Goal: Find specific page/section: Find specific page/section

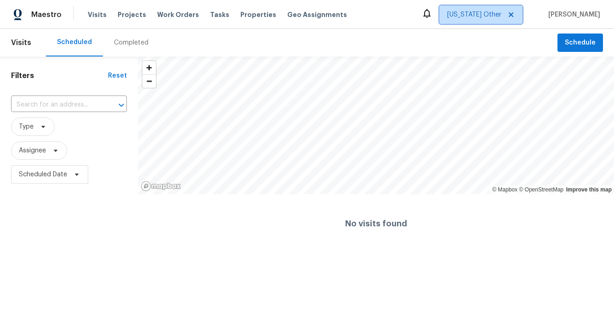
click at [501, 19] on span "[US_STATE] Other" at bounding box center [474, 14] width 54 height 9
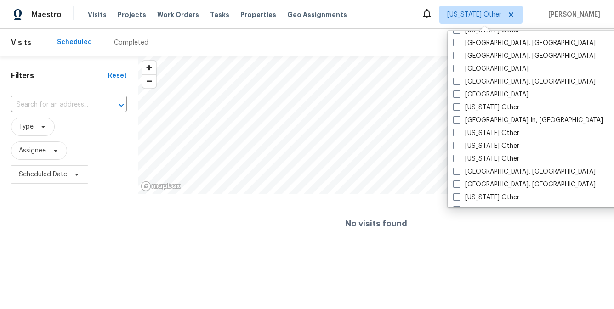
scroll to position [607, 0]
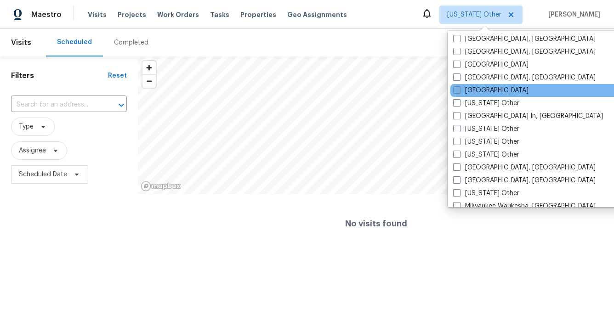
click at [455, 88] on span at bounding box center [456, 89] width 7 height 7
click at [455, 88] on input "[GEOGRAPHIC_DATA]" at bounding box center [456, 89] width 6 height 6
checkbox input "true"
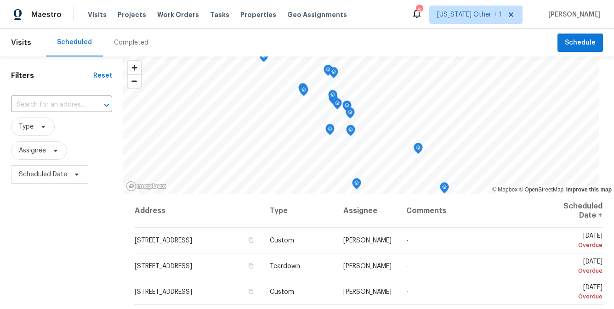
click at [49, 68] on div "Filters Reset ​ Type Assignee Scheduled Date" at bounding box center [61, 249] width 123 height 385
click at [143, 35] on div "Completed" at bounding box center [131, 43] width 57 height 28
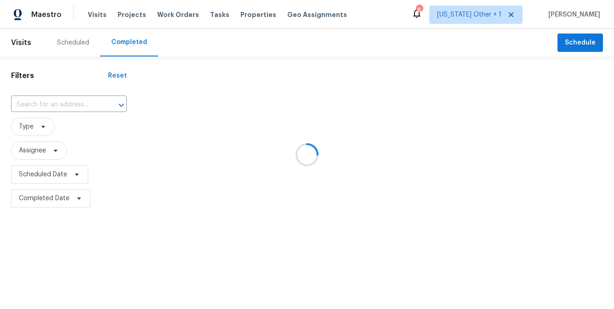
click at [41, 106] on div at bounding box center [307, 154] width 614 height 309
click at [31, 106] on div at bounding box center [307, 154] width 614 height 309
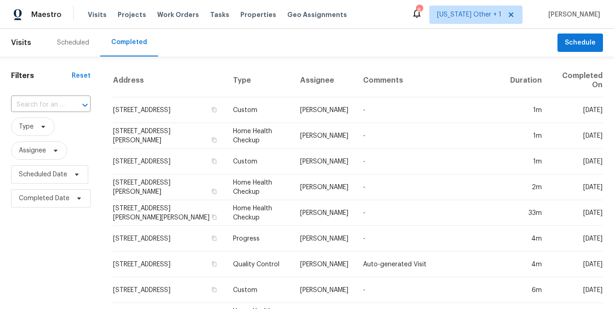
click at [31, 106] on input "text" at bounding box center [38, 105] width 54 height 14
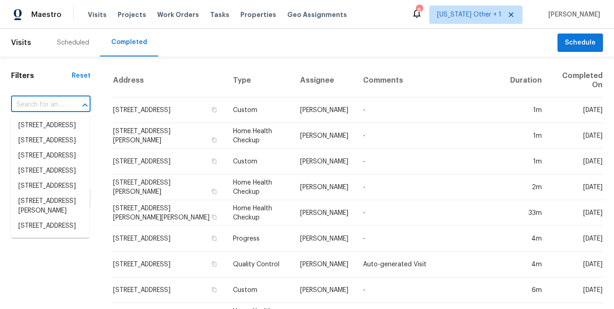
paste input "[STREET_ADDRESS]"
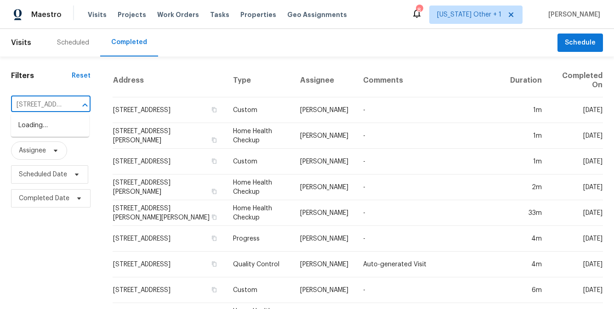
scroll to position [0, 101]
drag, startPoint x: 64, startPoint y: 104, endPoint x: 1, endPoint y: 101, distance: 62.6
type input "[STREET_ADDRESS]"
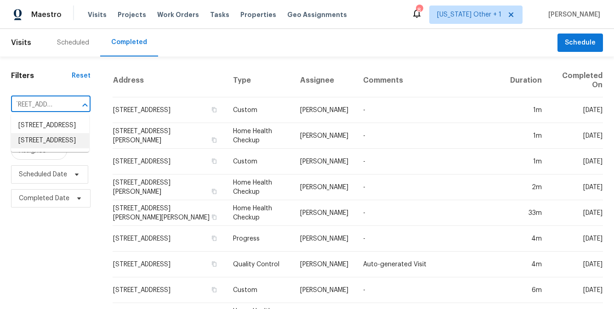
click at [50, 148] on li "[STREET_ADDRESS]" at bounding box center [50, 140] width 78 height 15
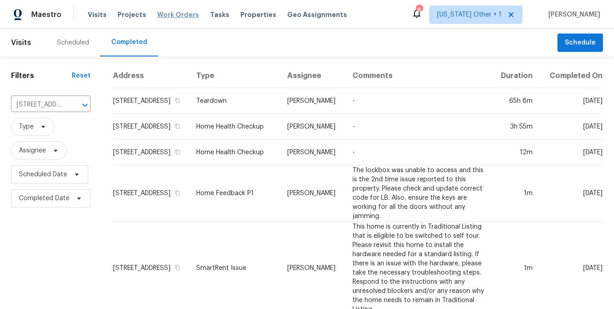
click at [179, 14] on span "Work Orders" at bounding box center [178, 14] width 42 height 9
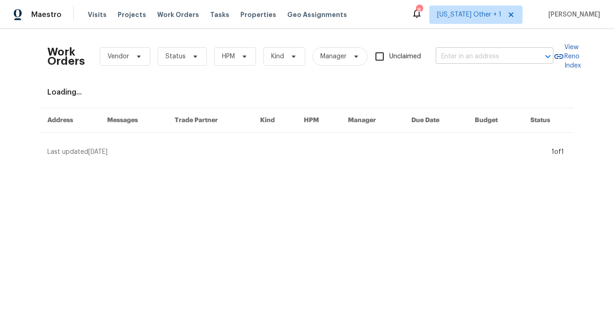
click at [486, 56] on input "text" at bounding box center [482, 57] width 92 height 14
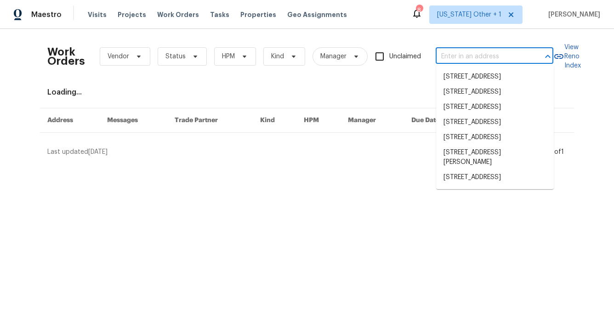
paste input "[STREET_ADDRESS]"
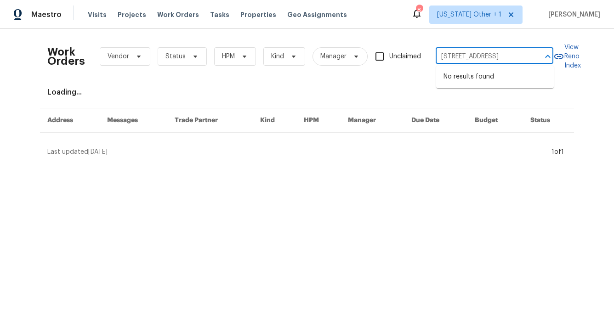
scroll to position [0, 62]
drag, startPoint x: 531, startPoint y: 56, endPoint x: 466, endPoint y: 56, distance: 65.7
click at [466, 56] on div "[STREET_ADDRESS] ​" at bounding box center [495, 57] width 118 height 14
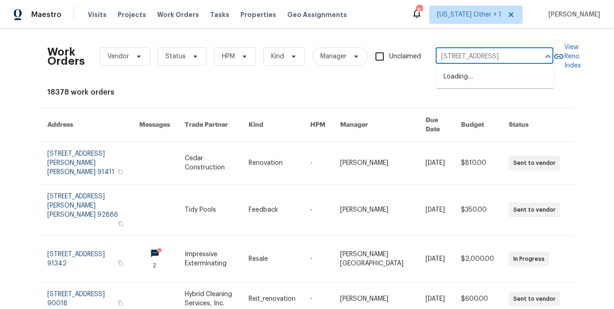
scroll to position [0, 0]
type input "[STREET_ADDRESS],"
click at [501, 100] on li "[STREET_ADDRESS]" at bounding box center [495, 92] width 118 height 15
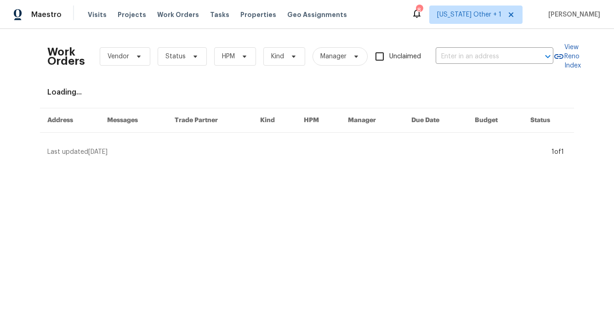
type input "[STREET_ADDRESS]"
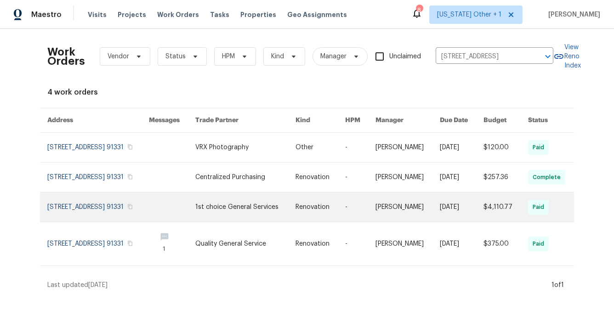
click at [195, 220] on link at bounding box center [172, 207] width 46 height 29
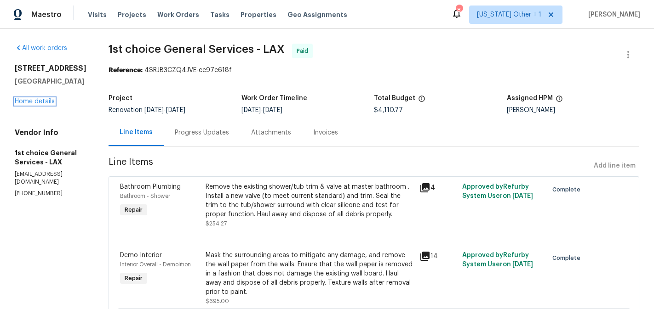
click at [25, 105] on link "Home details" at bounding box center [35, 101] width 40 height 6
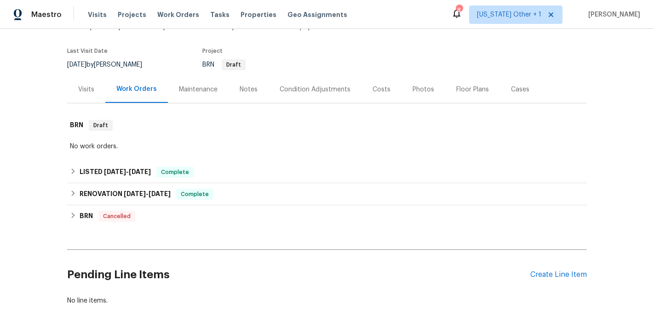
scroll to position [114, 0]
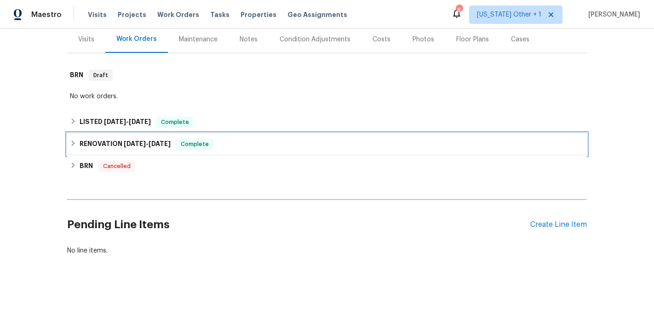
click at [131, 146] on span "[DATE]" at bounding box center [135, 144] width 22 height 6
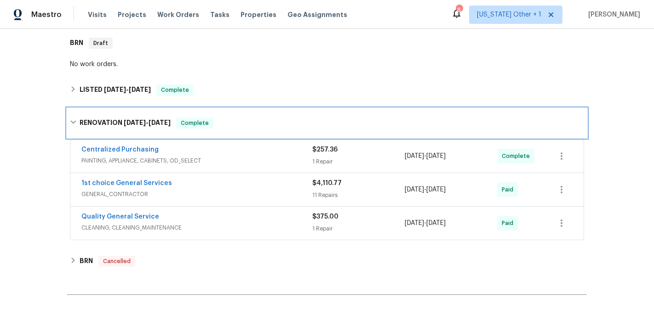
scroll to position [147, 0]
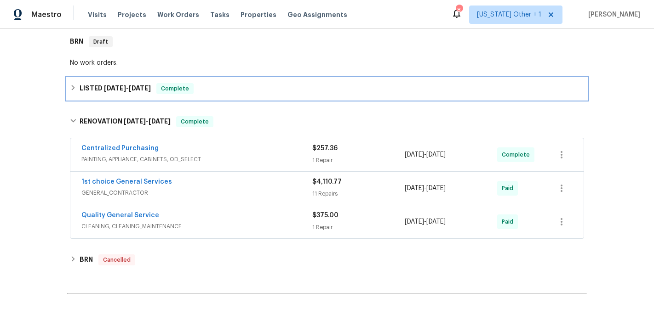
click at [91, 87] on h6 "LISTED [DATE] - [DATE]" at bounding box center [115, 88] width 71 height 11
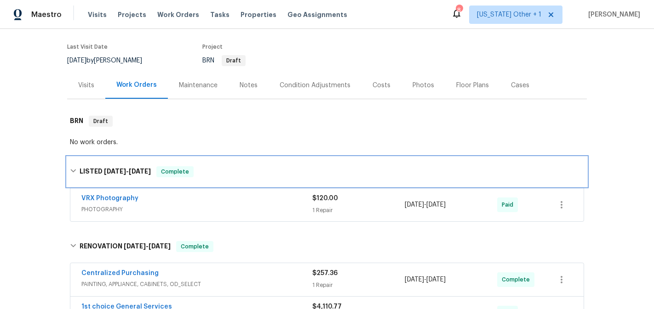
scroll to position [21, 0]
